Goal: Transaction & Acquisition: Purchase product/service

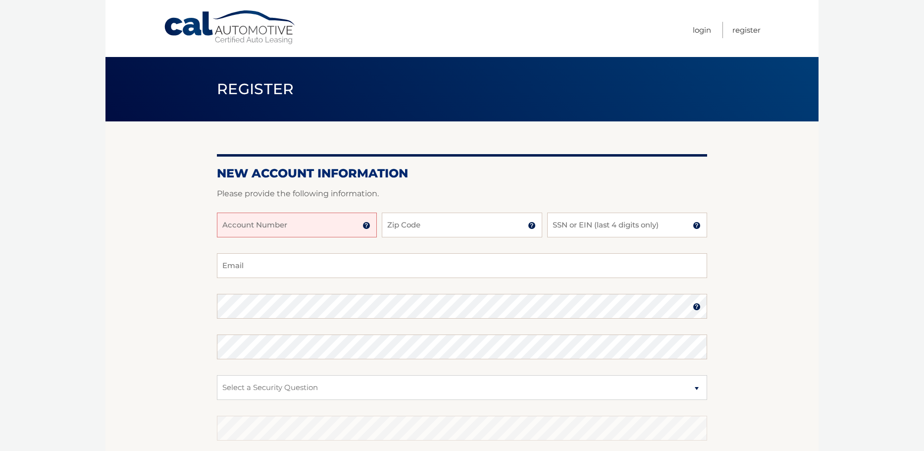
click at [337, 227] on input "Account Number" at bounding box center [297, 224] width 160 height 25
type input "44455964562"
click at [453, 227] on input "Zip Code" at bounding box center [462, 224] width 160 height 25
type input "07876"
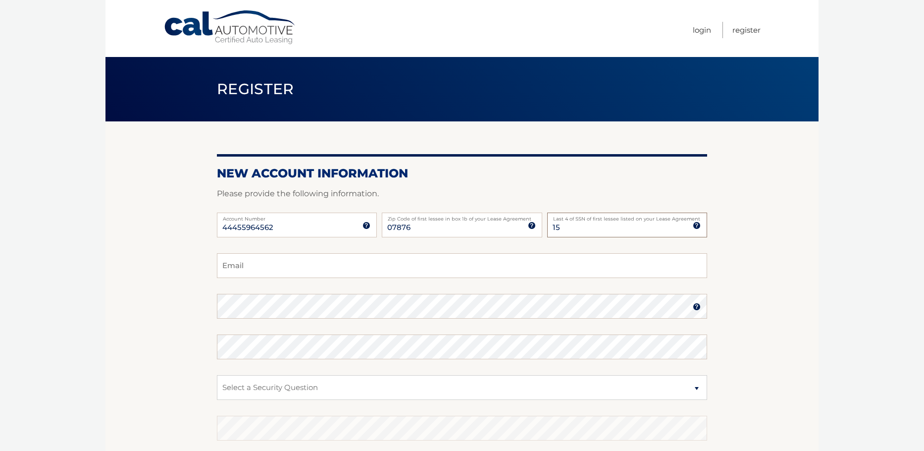
type input "1"
type input "7610"
type input "ldefinis@me.com"
click at [698, 310] on img at bounding box center [697, 307] width 8 height 8
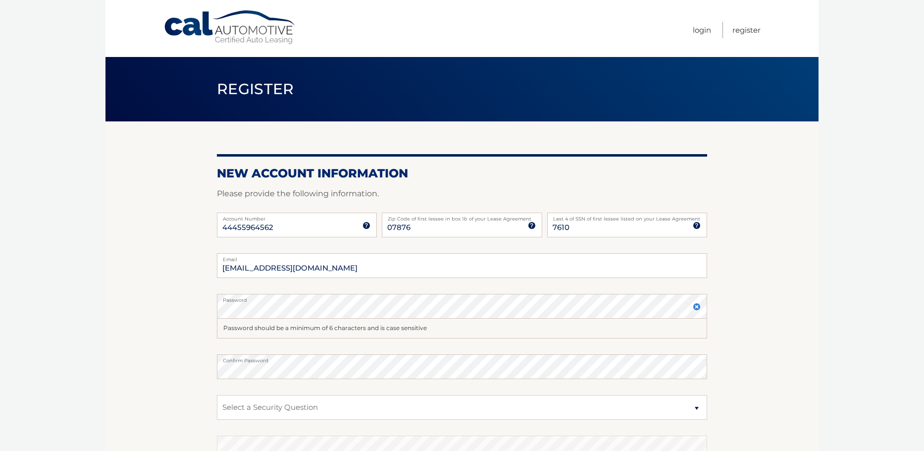
click at [396, 298] on label "Password" at bounding box center [462, 298] width 490 height 8
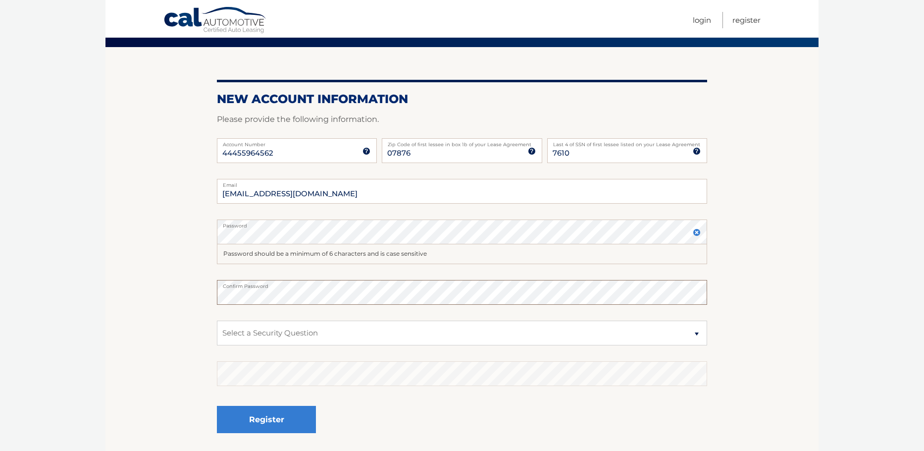
scroll to position [99, 0]
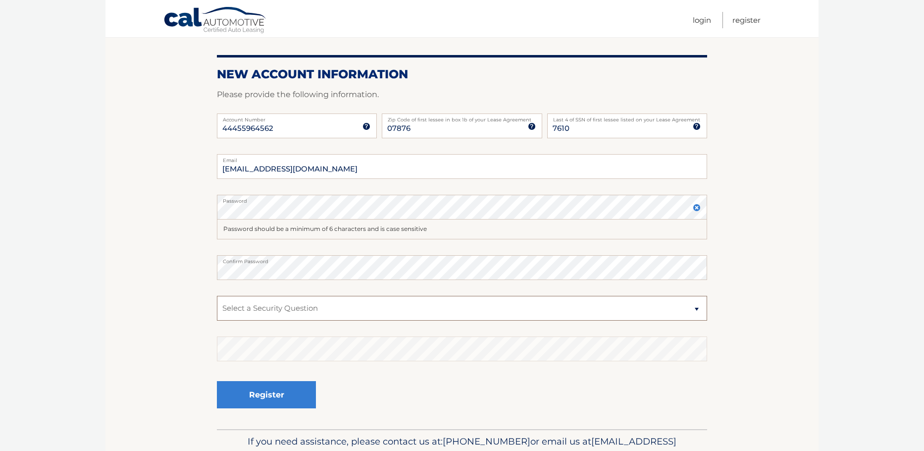
click at [390, 316] on select "Select a Security Question What was the name of your elementary school? What is…" at bounding box center [462, 308] width 490 height 25
click at [391, 316] on select "Select a Security Question What was the name of your elementary school? What is…" at bounding box center [462, 308] width 490 height 25
select select "1"
click at [217, 296] on select "Select a Security Question What was the name of your elementary school? What is…" at bounding box center [462, 308] width 490 height 25
click at [281, 391] on button "Register" at bounding box center [266, 394] width 99 height 27
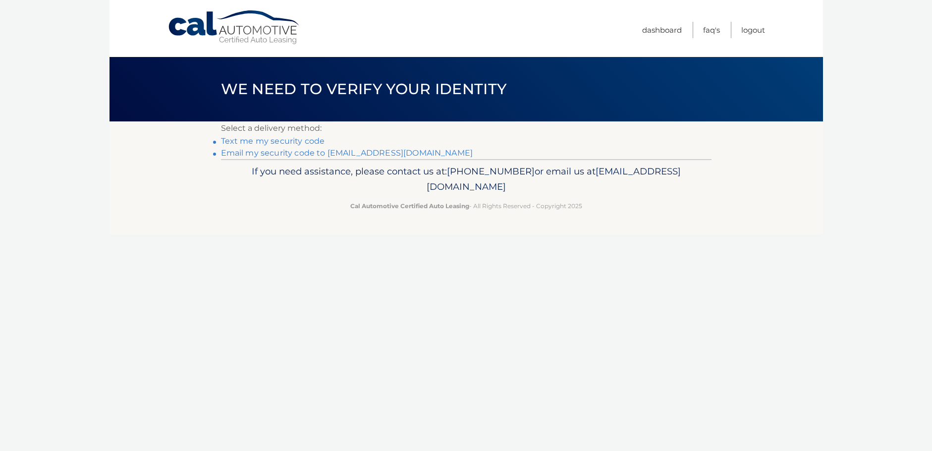
click at [284, 143] on link "Text me my security code" at bounding box center [273, 140] width 104 height 9
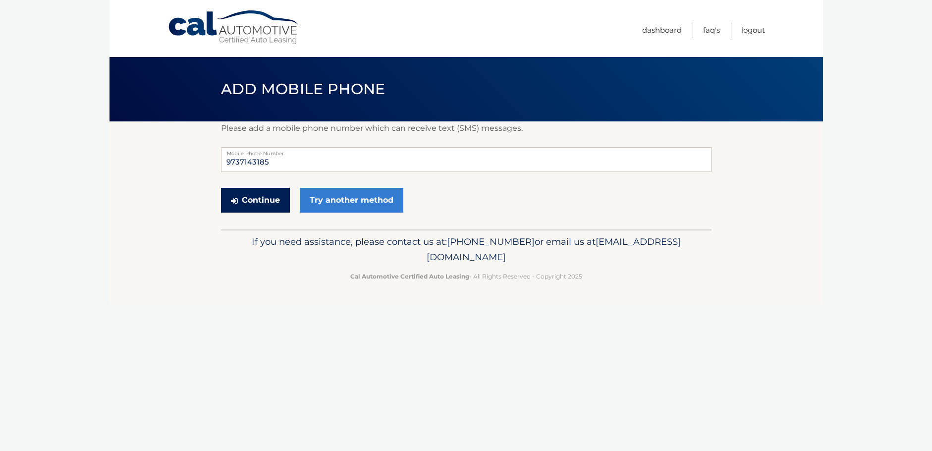
click at [267, 195] on button "Continue" at bounding box center [255, 200] width 69 height 25
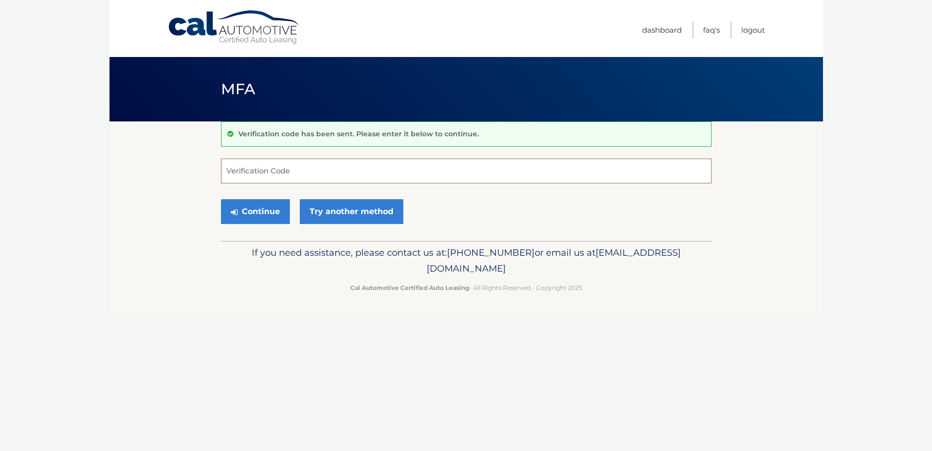
click at [256, 176] on input "Verification Code" at bounding box center [466, 171] width 490 height 25
type input "603713"
click at [221, 199] on button "Continue" at bounding box center [255, 211] width 69 height 25
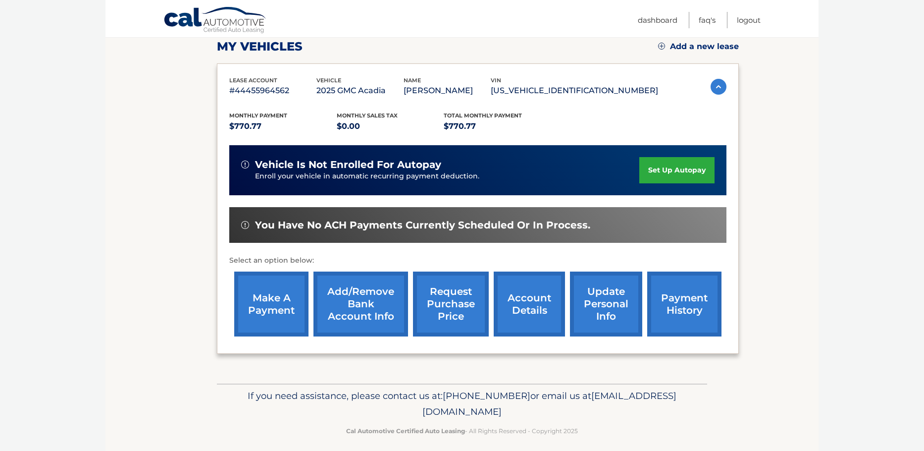
scroll to position [149, 0]
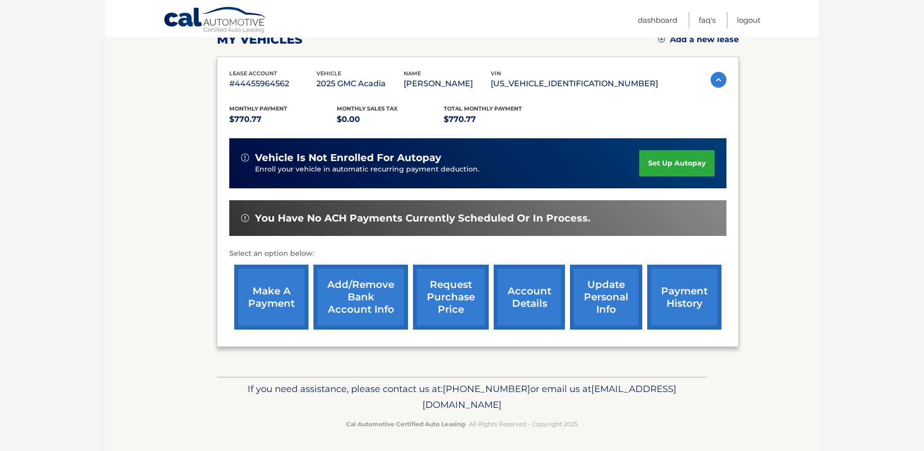
click at [284, 286] on link "make a payment" at bounding box center [271, 297] width 74 height 65
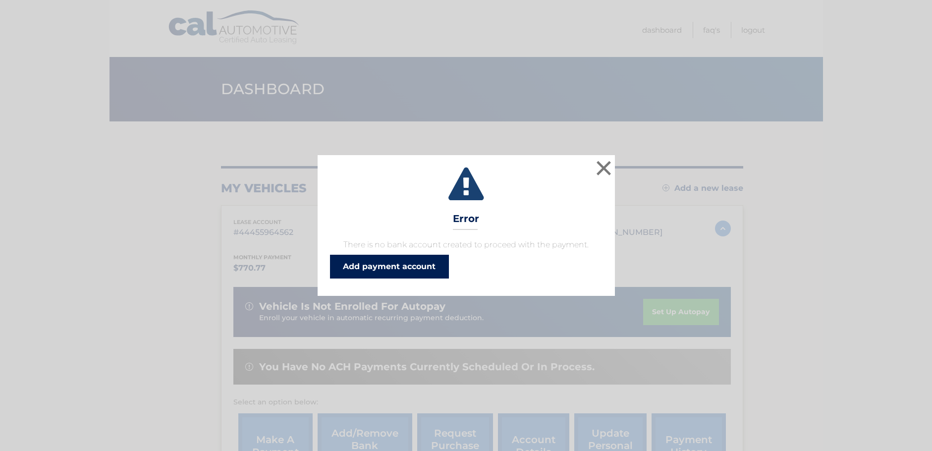
drag, startPoint x: 359, startPoint y: 275, endPoint x: 374, endPoint y: 277, distance: 16.0
click at [359, 275] on link "Add payment account" at bounding box center [389, 267] width 119 height 24
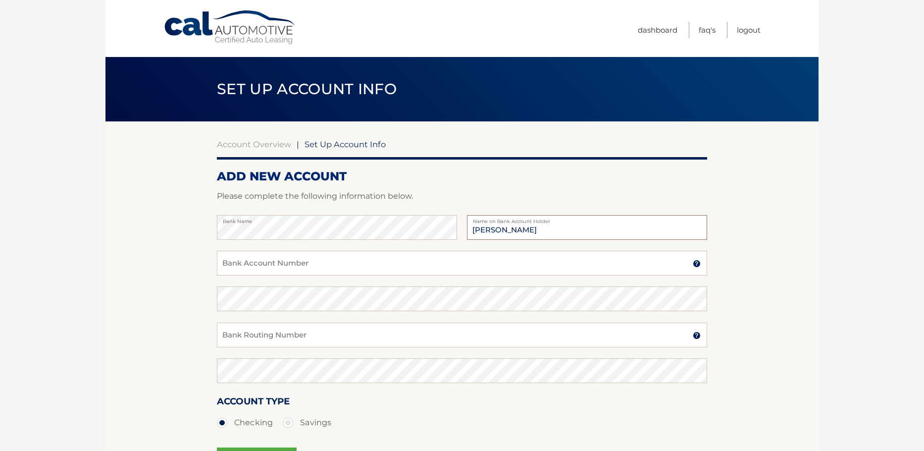
type input "[PERSON_NAME]"
click at [318, 262] on input "Bank Account Number" at bounding box center [462, 263] width 490 height 25
click at [701, 266] on input "000162178964" at bounding box center [462, 263] width 490 height 25
type input "000162178964"
click at [697, 263] on img at bounding box center [697, 264] width 8 height 8
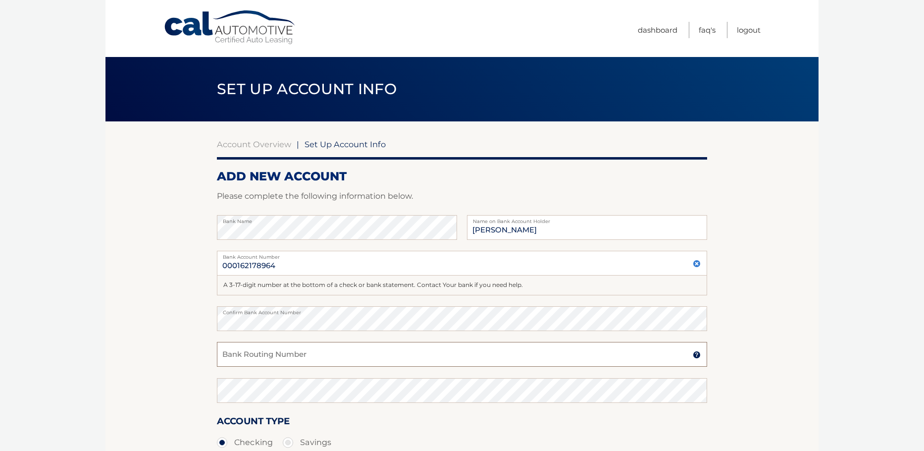
click at [273, 348] on input "Bank Routing Number" at bounding box center [462, 354] width 490 height 25
type input "031176110"
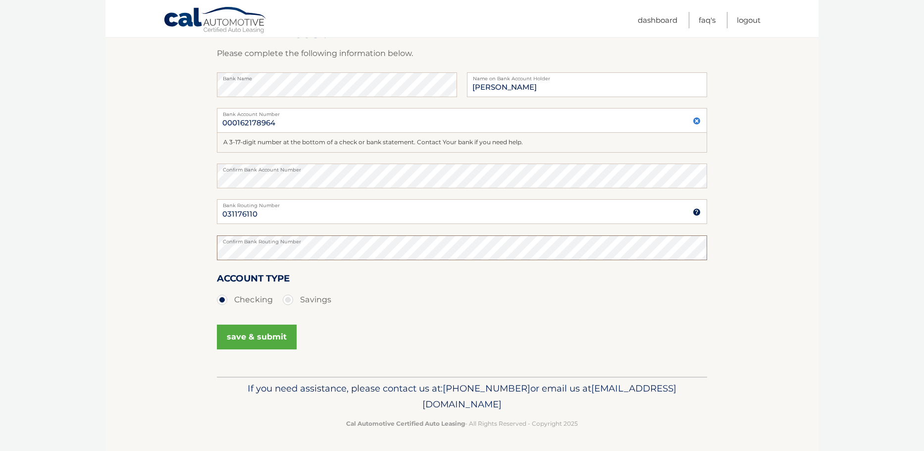
scroll to position [144, 0]
click at [250, 336] on button "save & submit" at bounding box center [257, 335] width 80 height 25
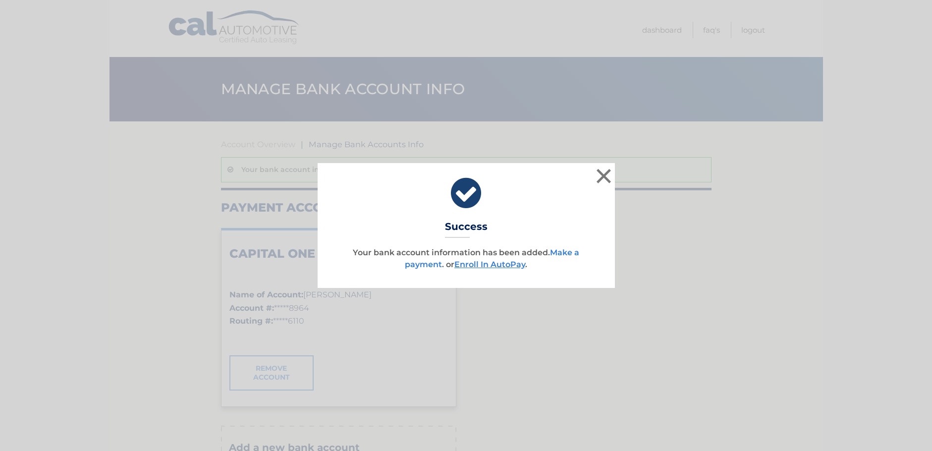
click at [418, 267] on link "Make a payment" at bounding box center [492, 258] width 174 height 21
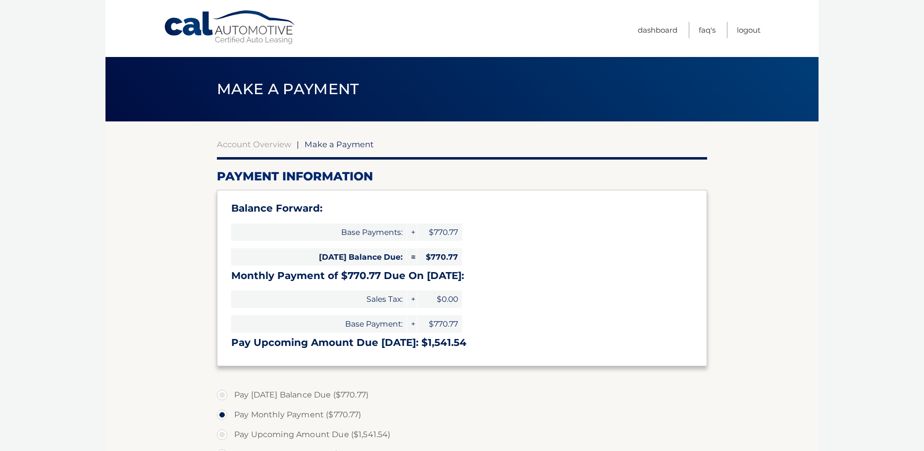
select select "Y2ZkNmY5YTMtYzc5Mi00ZjY5LThlNjItMWVkZmJiYjBmNWU5"
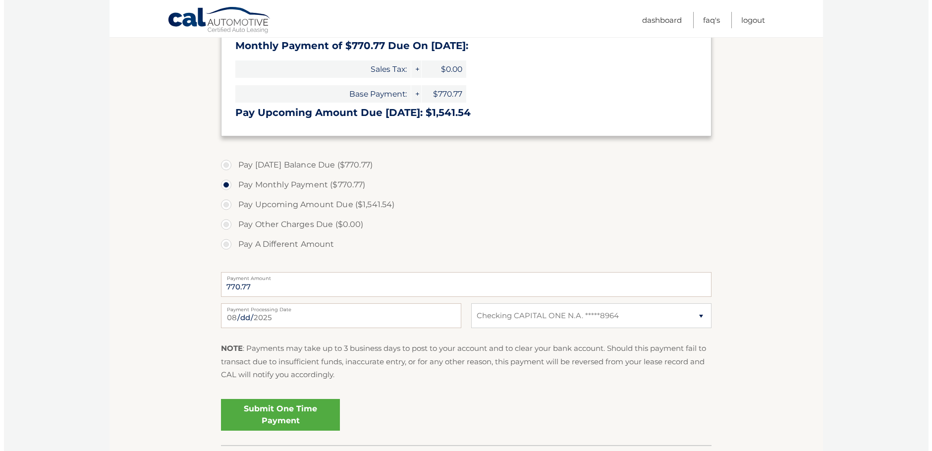
scroll to position [248, 0]
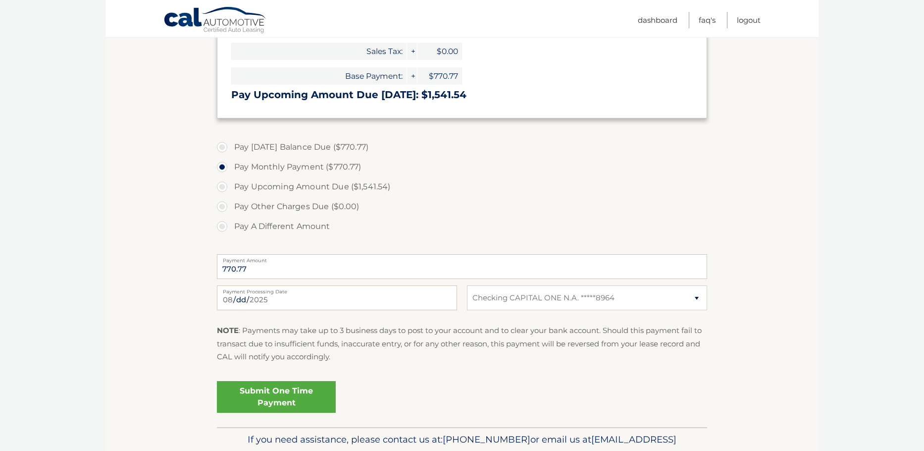
click at [314, 397] on link "Submit One Time Payment" at bounding box center [276, 397] width 119 height 32
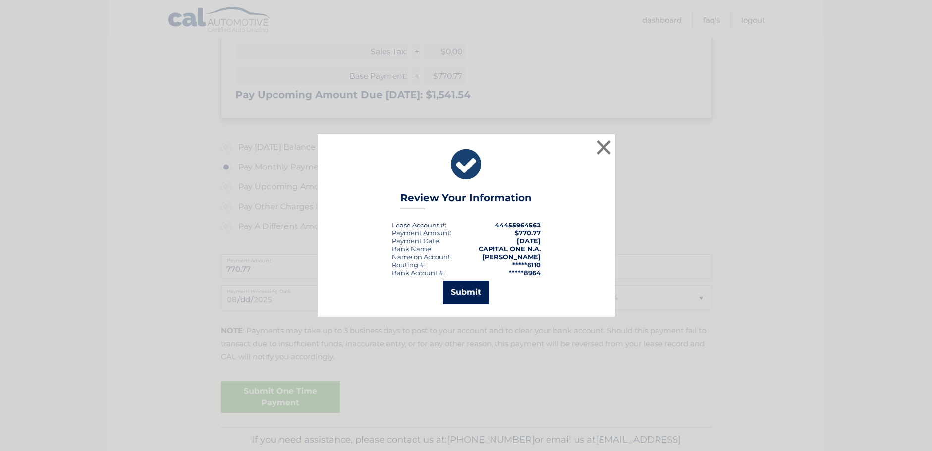
click at [468, 291] on button "Submit" at bounding box center [466, 292] width 46 height 24
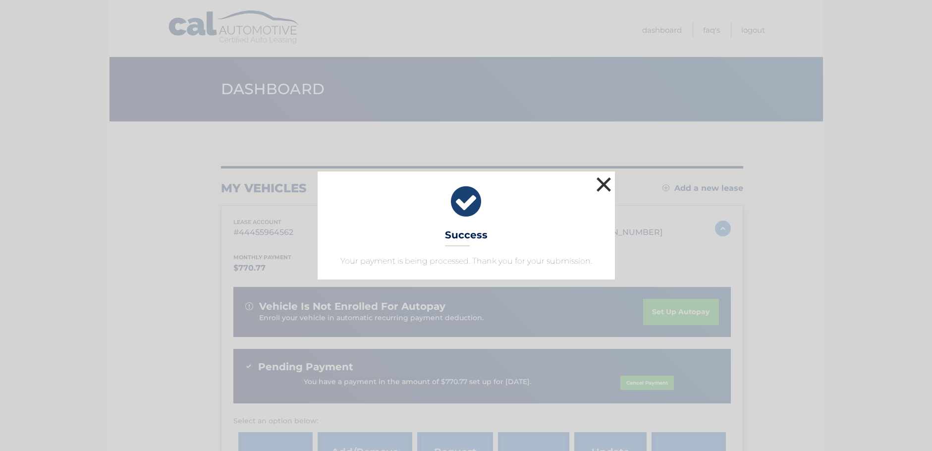
click at [600, 180] on button "×" at bounding box center [604, 184] width 20 height 20
